Goal: Navigation & Orientation: Find specific page/section

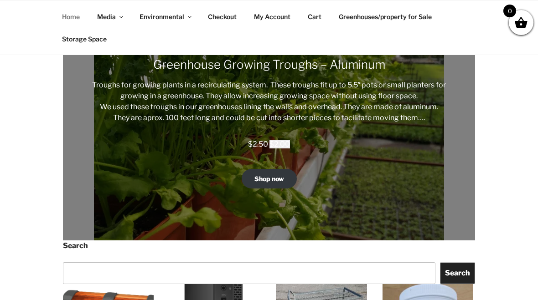
scroll to position [537, 0]
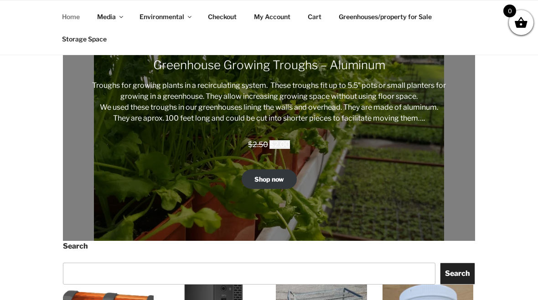
click at [271, 182] on link "Shop now" at bounding box center [269, 180] width 55 height 20
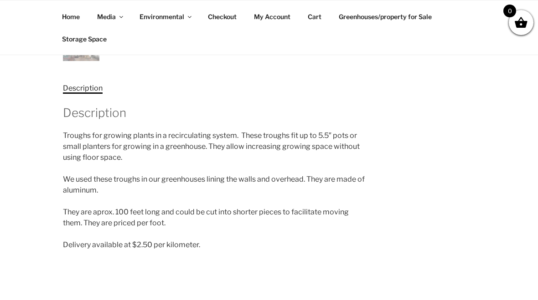
scroll to position [442, 0]
click at [455, 125] on div "Home / Irrigation / Greenhouse Growing Troughs – Aluminum Sale! 🔍 Greenhouse Gr…" at bounding box center [269, 17] width 456 height 563
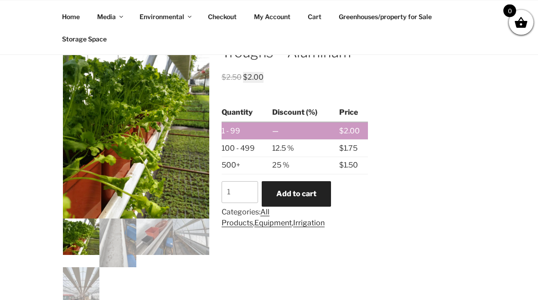
scroll to position [199, 0]
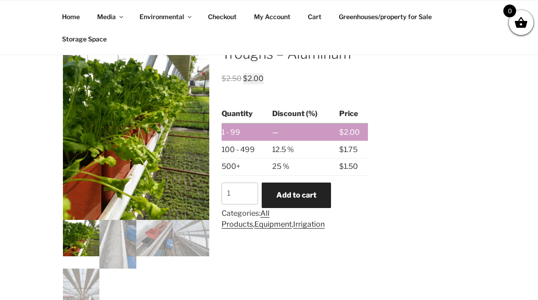
click at [372, 20] on link "Greenhouses/property for Sale" at bounding box center [385, 16] width 109 height 22
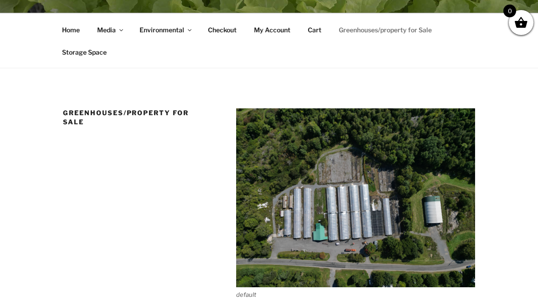
scroll to position [70, 0]
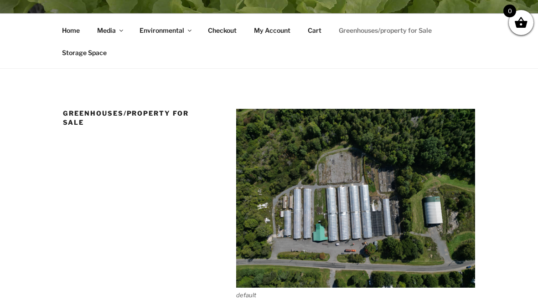
click at [74, 28] on link "Home" at bounding box center [71, 30] width 34 height 22
